Goal: Transaction & Acquisition: Purchase product/service

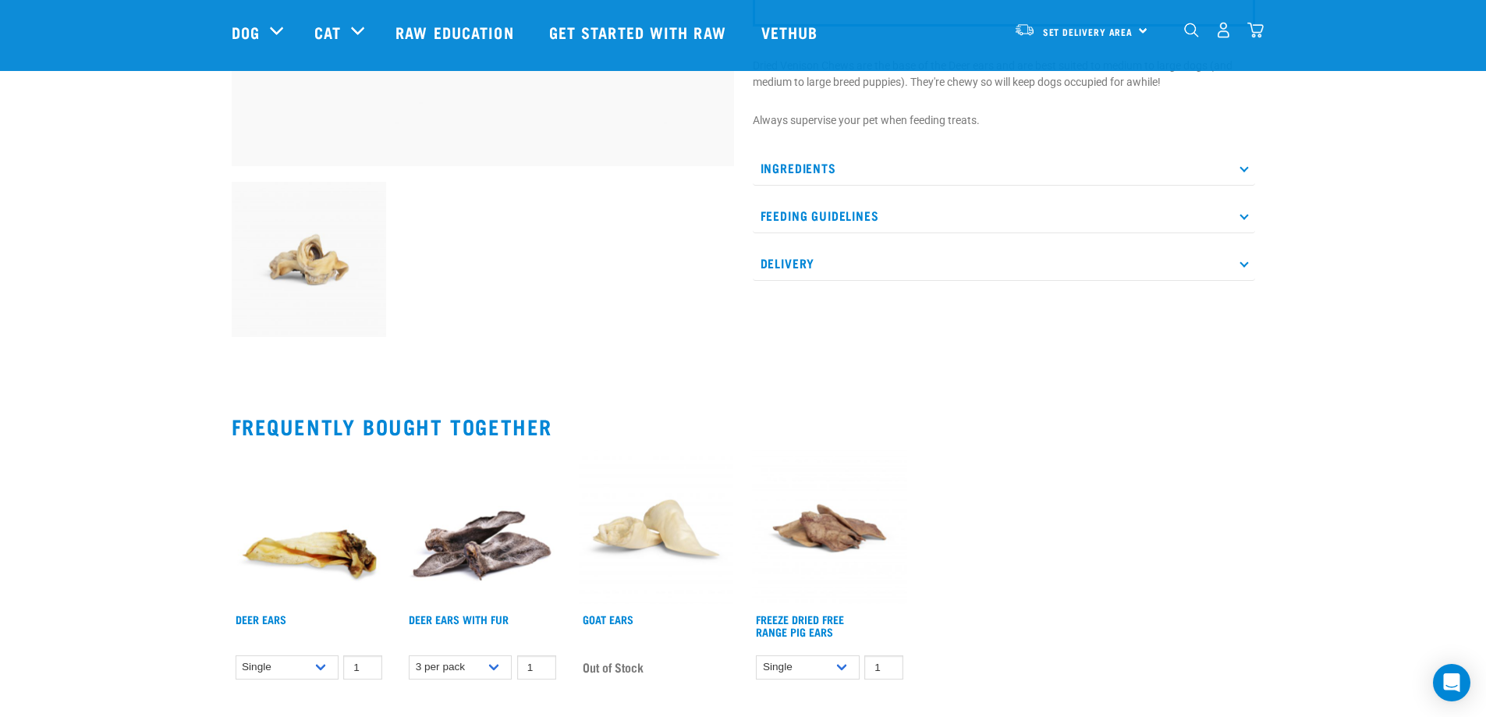
scroll to position [390, 0]
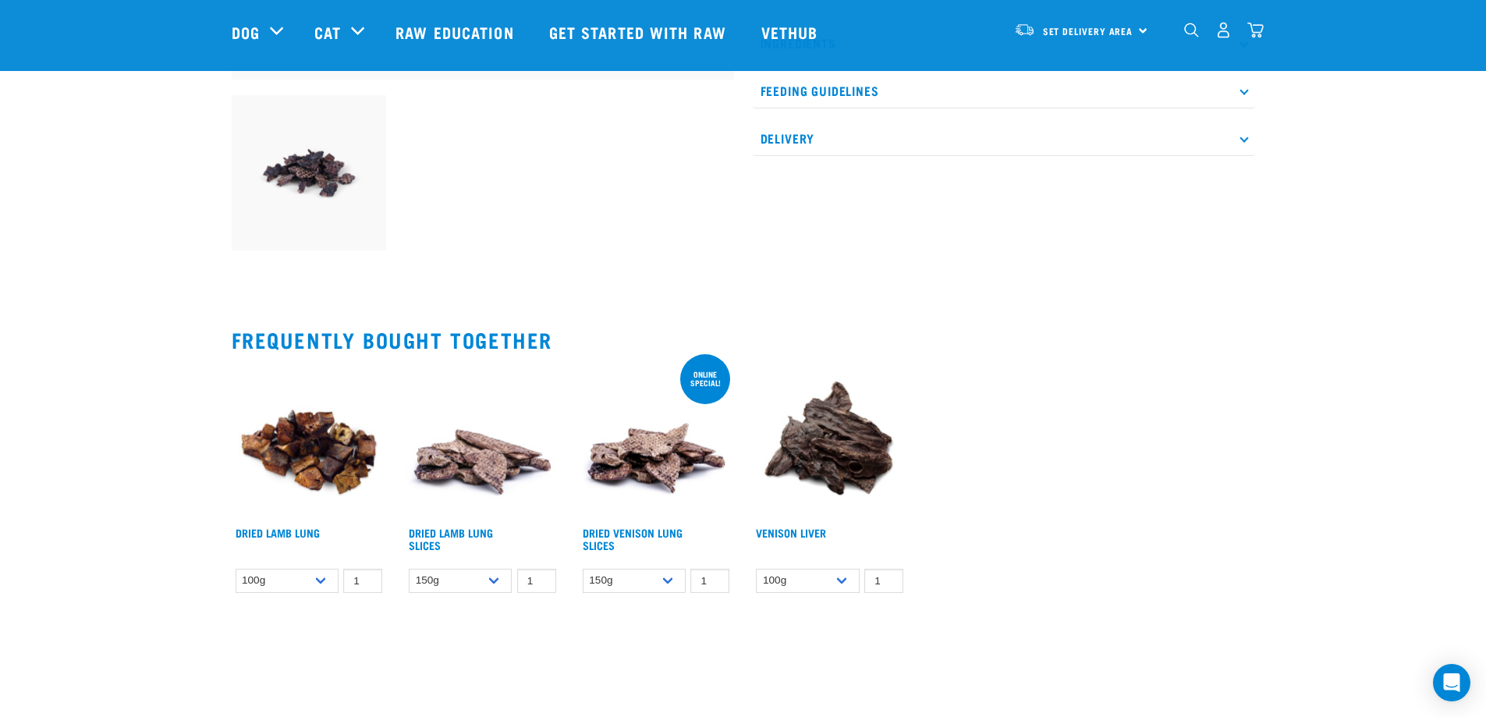
scroll to position [546, 0]
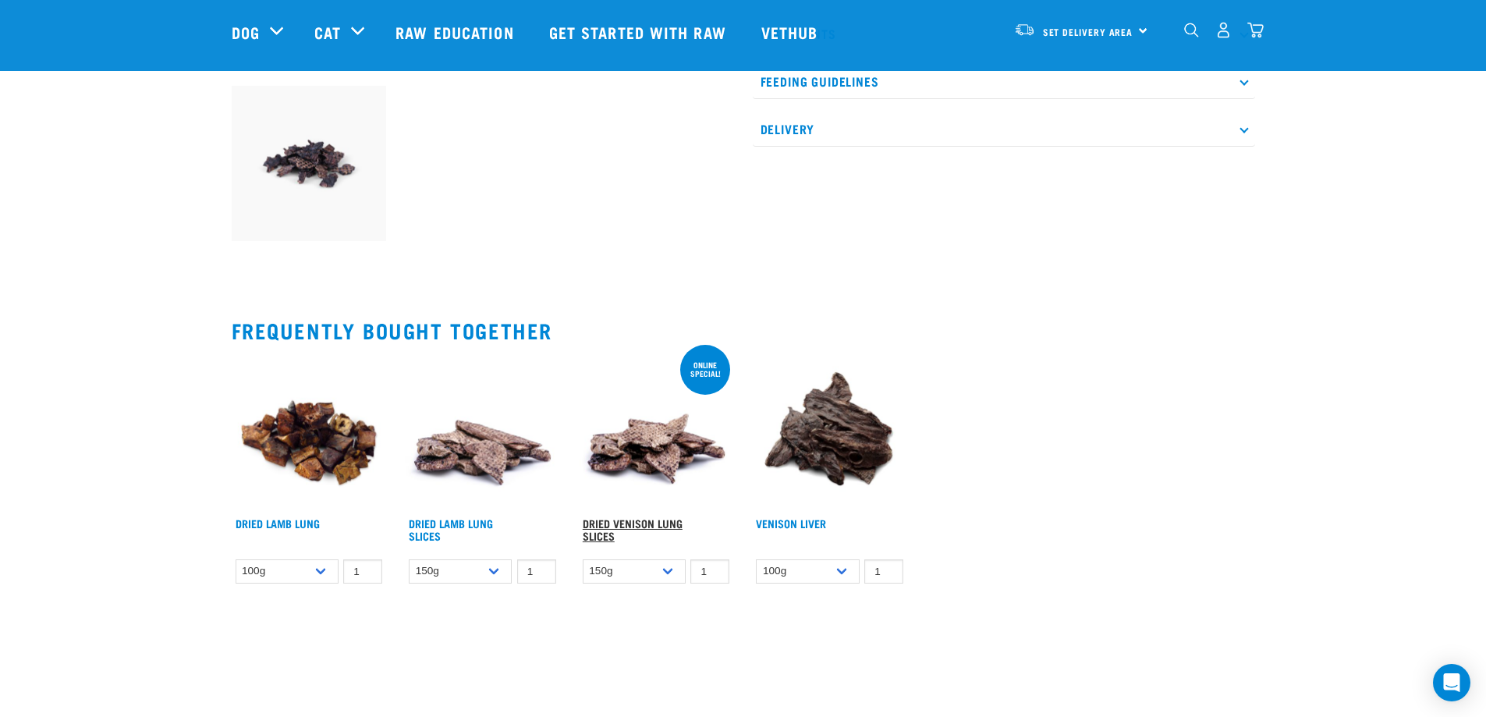
click at [644, 520] on link "Dried Venison Lung Slices" at bounding box center [633, 529] width 100 height 18
